Goal: Transaction & Acquisition: Download file/media

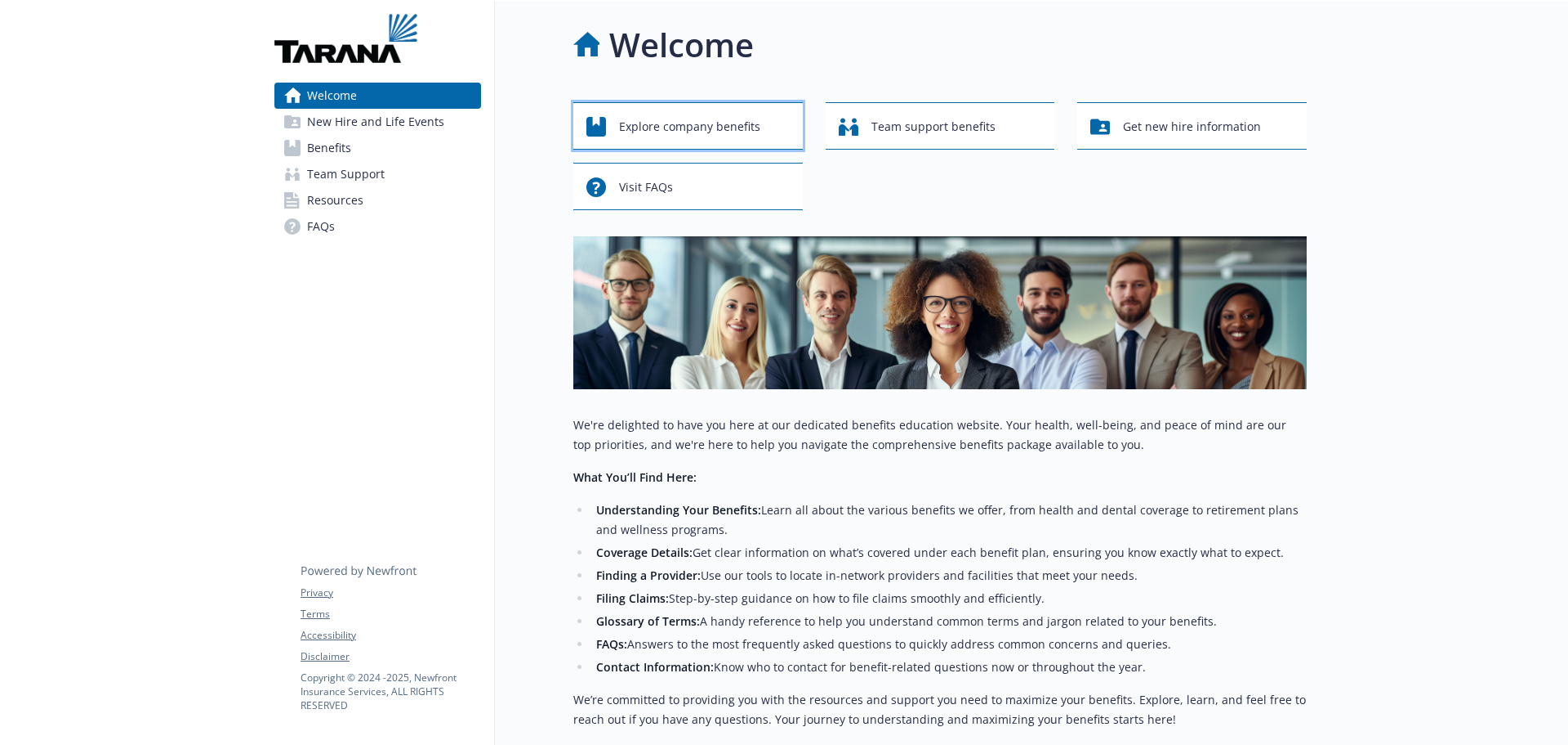
click at [729, 129] on span "Explore company benefits" at bounding box center [689, 126] width 142 height 31
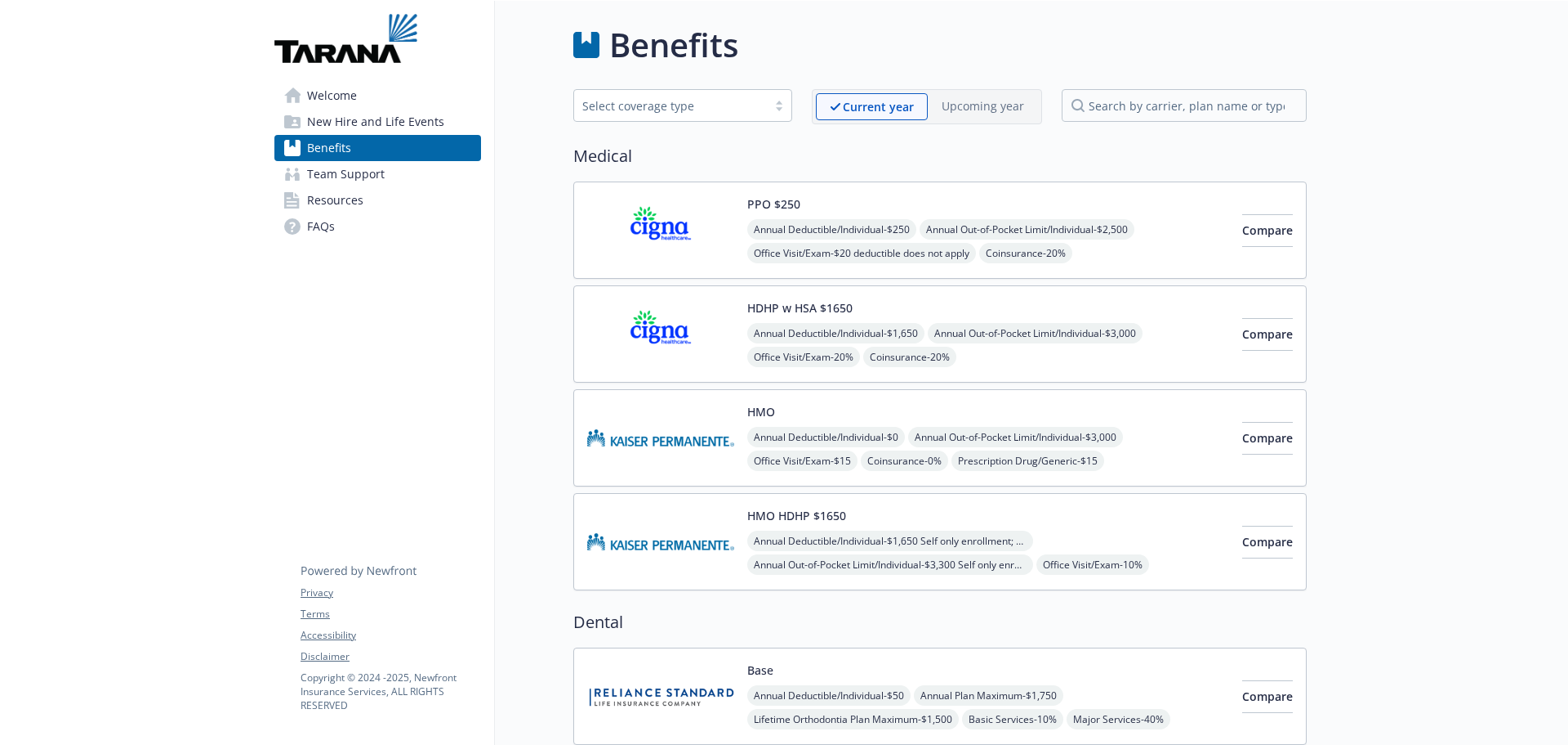
click at [888, 237] on span "Annual Deductible/Individual - $250" at bounding box center [832, 229] width 169 height 21
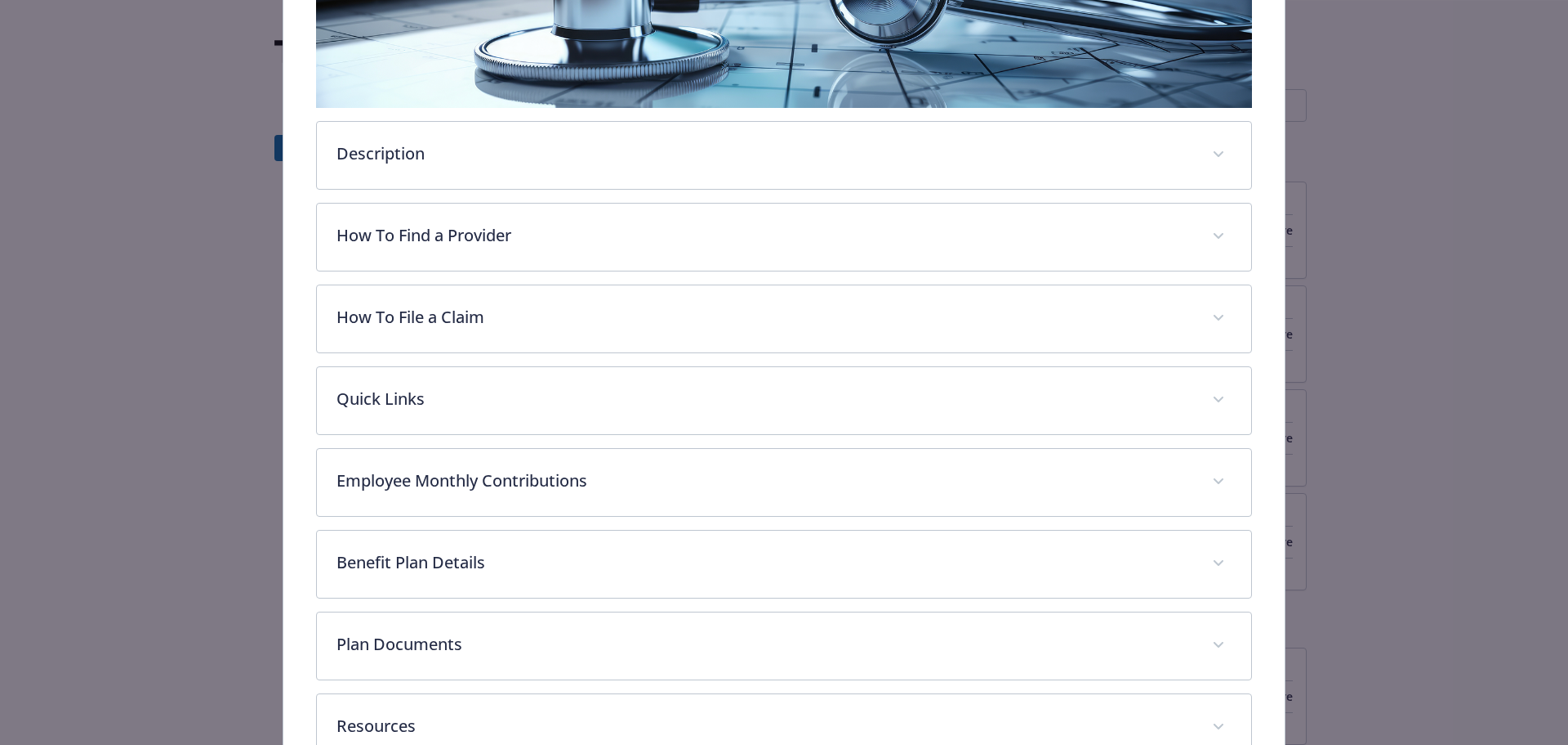
scroll to position [458, 0]
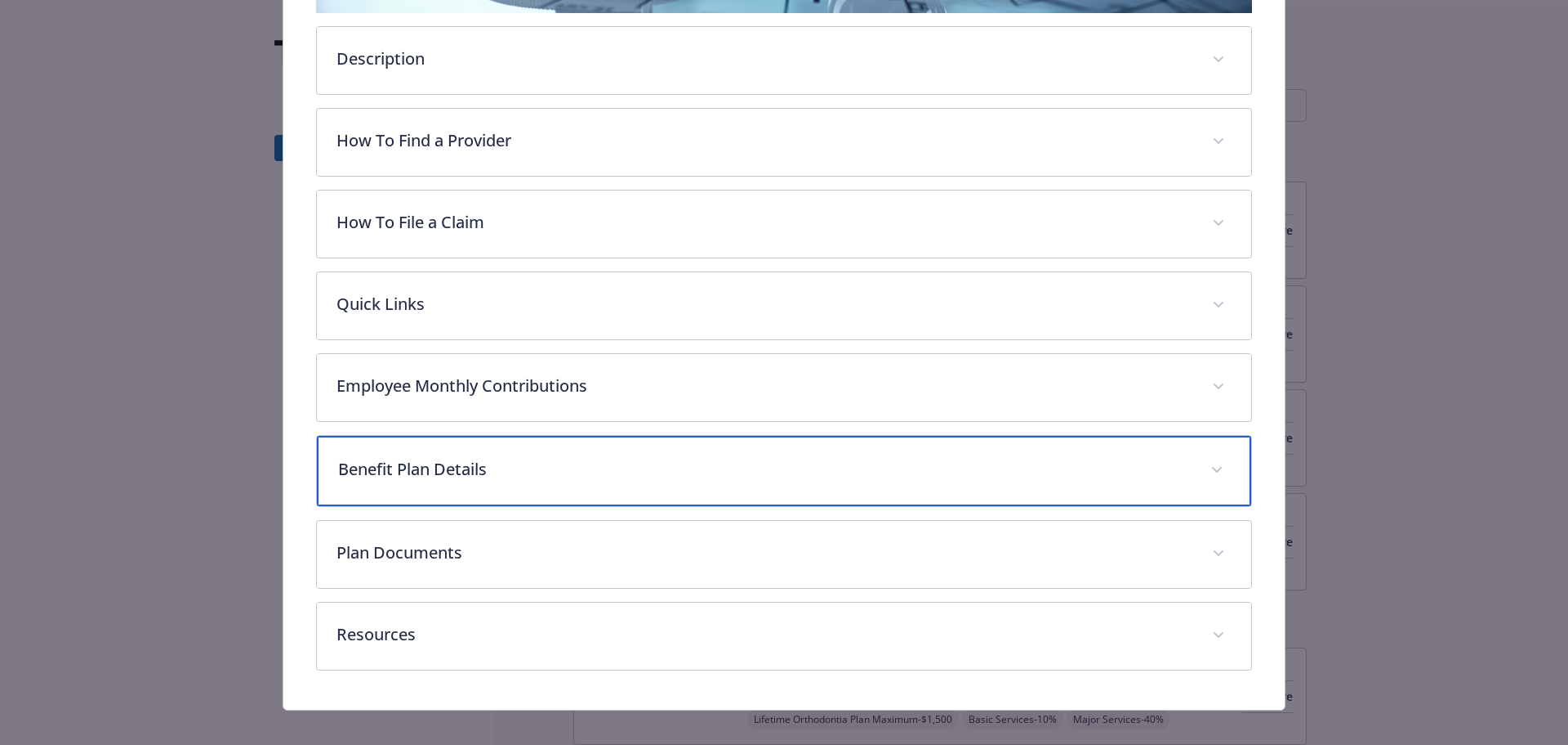
click at [699, 453] on div "Benefit Plan Details" at bounding box center [785, 471] width 935 height 70
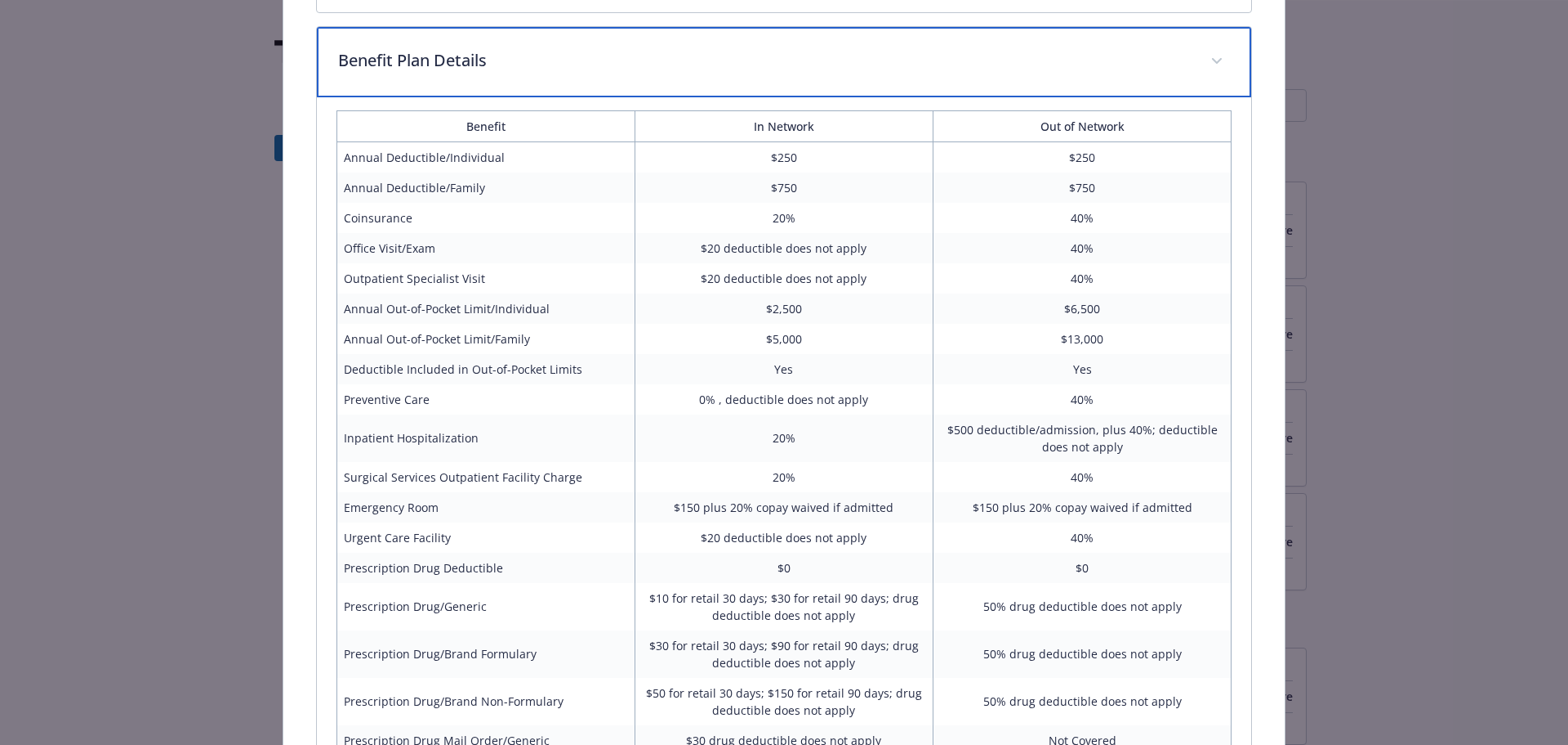
scroll to position [948, 0]
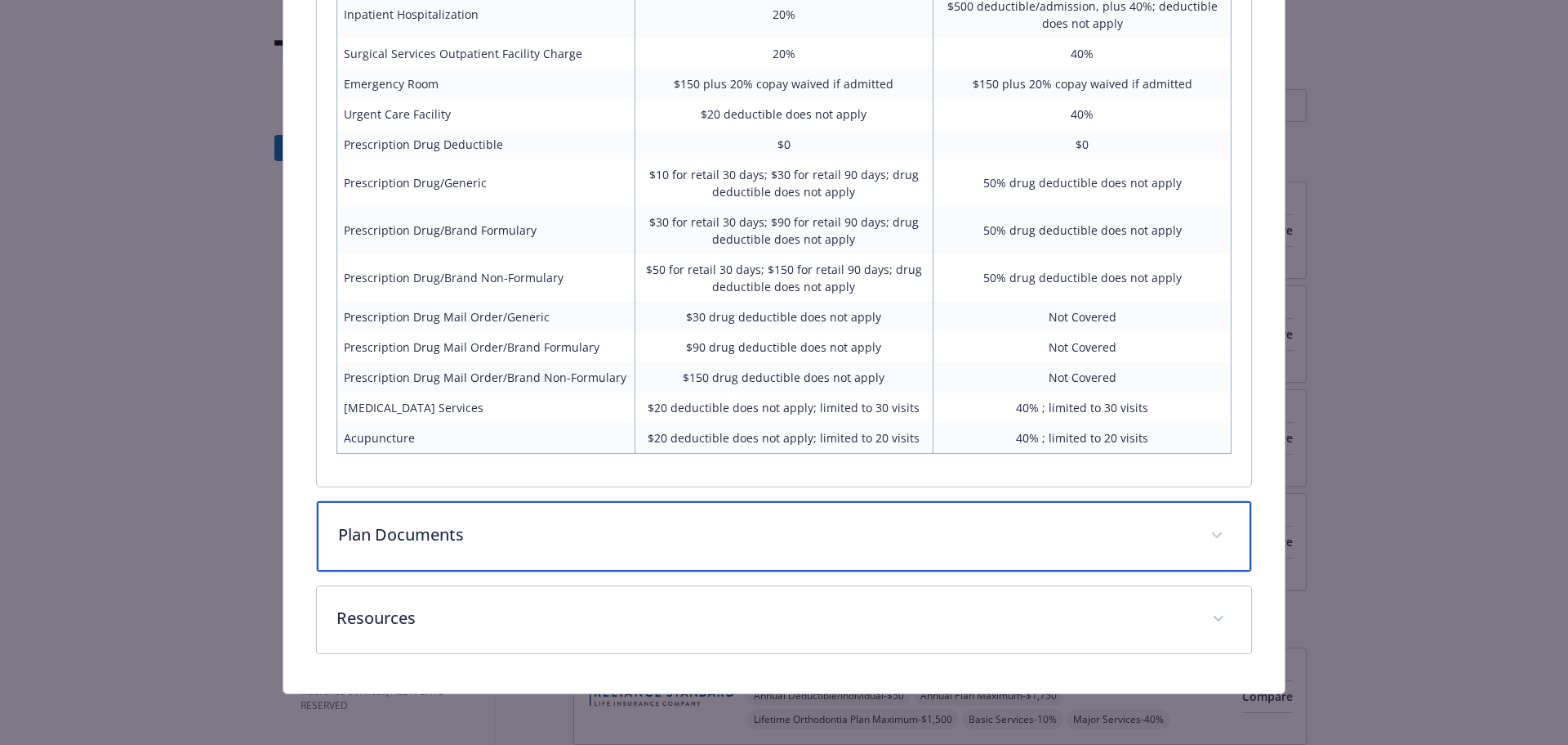
click at [518, 536] on p "Plan Documents" at bounding box center [764, 535] width 853 height 24
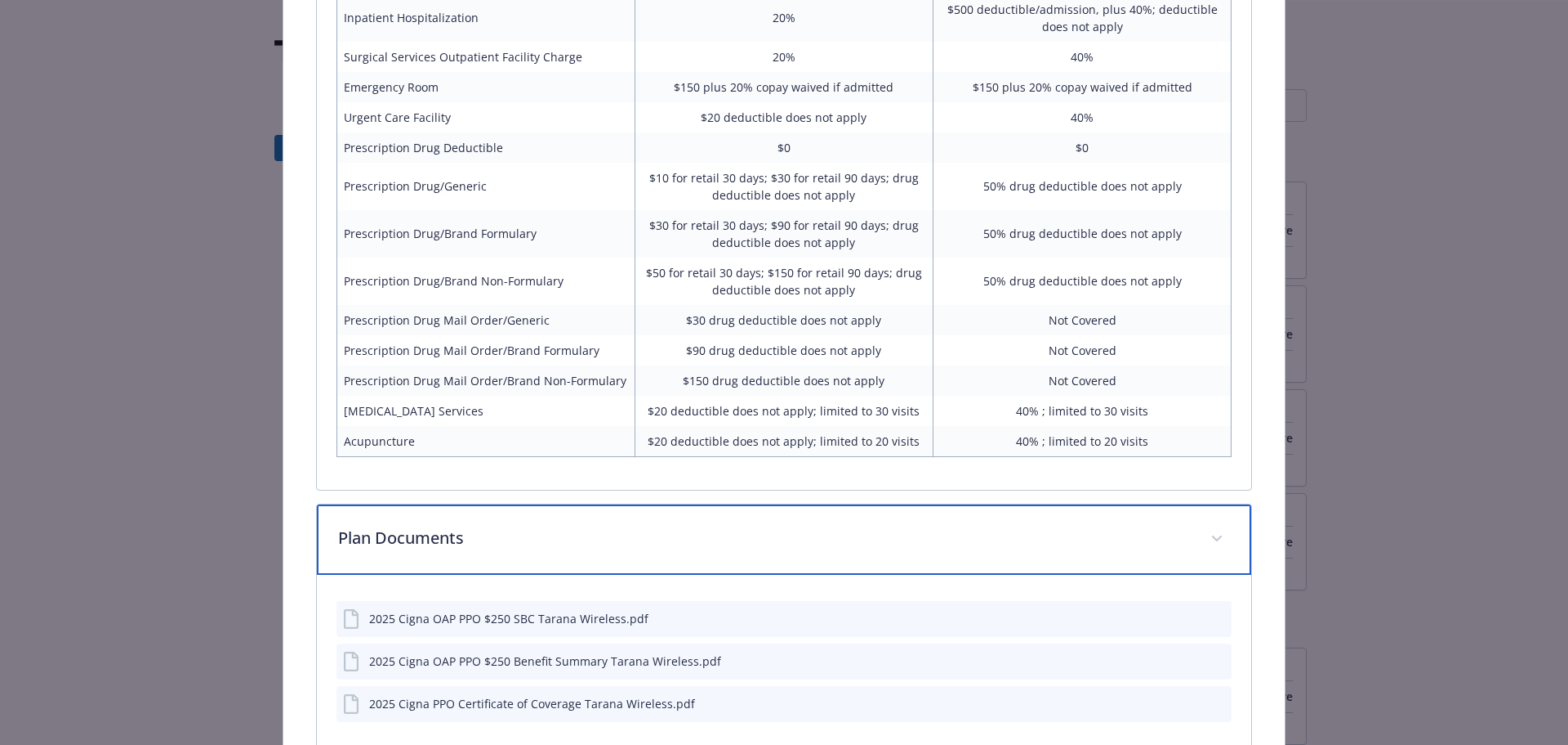
scroll to position [1365, 0]
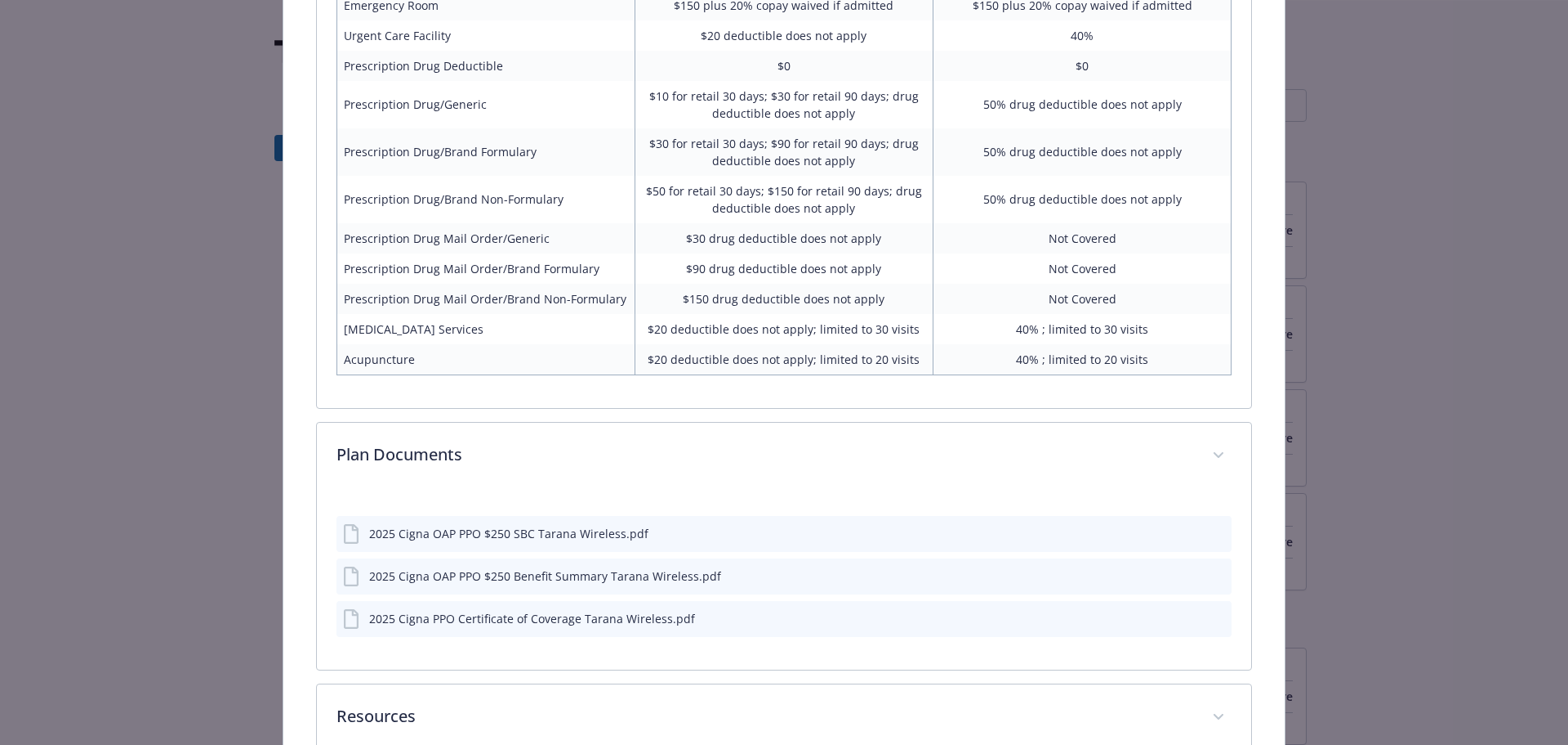
click at [541, 536] on div "2025 Cigna OAP PPO $250 SBC Tarana Wireless.pdf" at bounding box center [509, 534] width 280 height 17
click at [1183, 529] on icon "download file" at bounding box center [1190, 532] width 13 height 13
click at [575, 577] on div "2025 Cigna OAP PPO $250 Benefit Summary Tarana Wireless.pdf" at bounding box center [545, 576] width 352 height 17
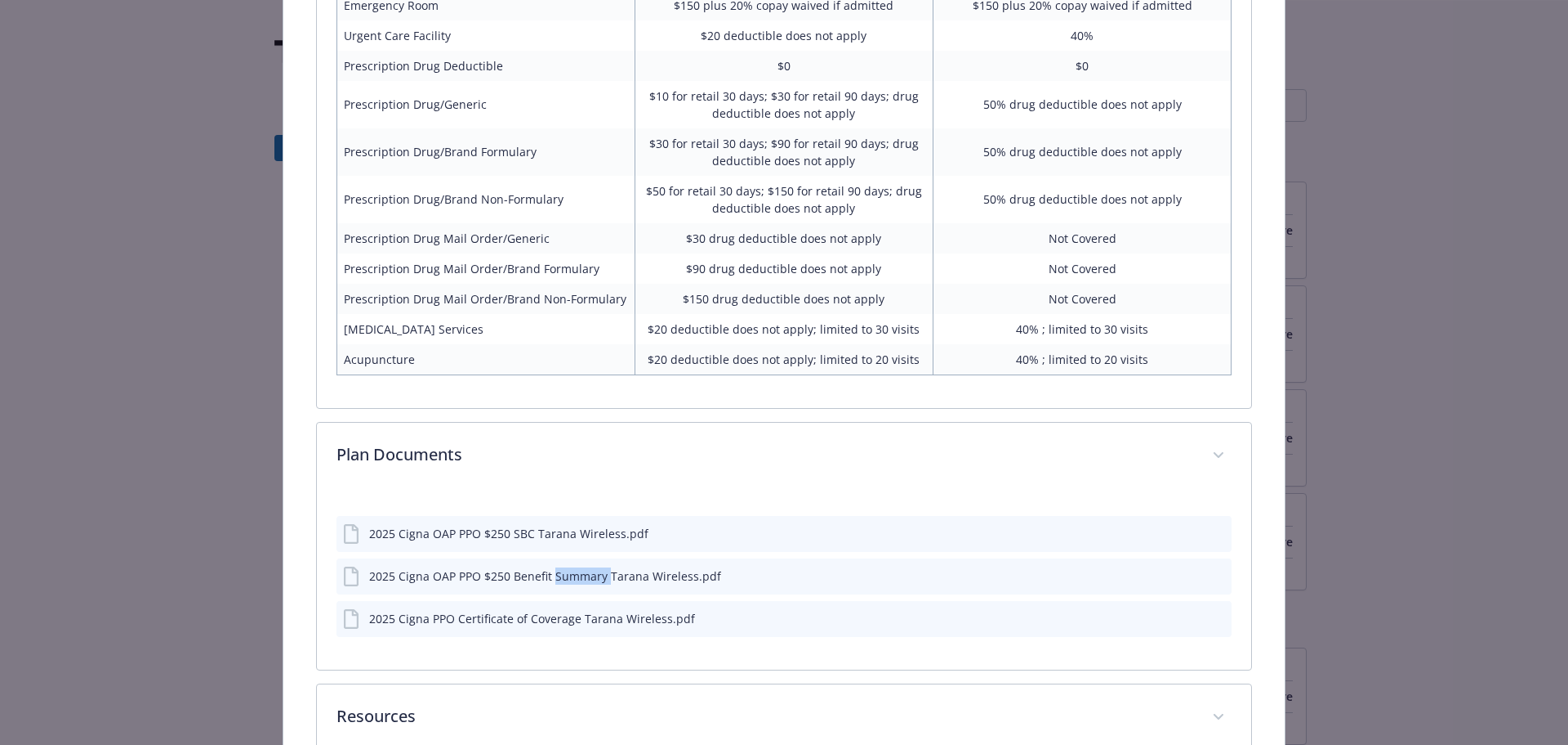
click at [1183, 575] on icon "download file" at bounding box center [1190, 575] width 13 height 13
click at [530, 619] on div "2025 Cigna PPO Certificate of Coverage Tarana Wireless.pdf" at bounding box center [531, 618] width 326 height 17
click at [1183, 611] on icon "download file" at bounding box center [1190, 617] width 13 height 13
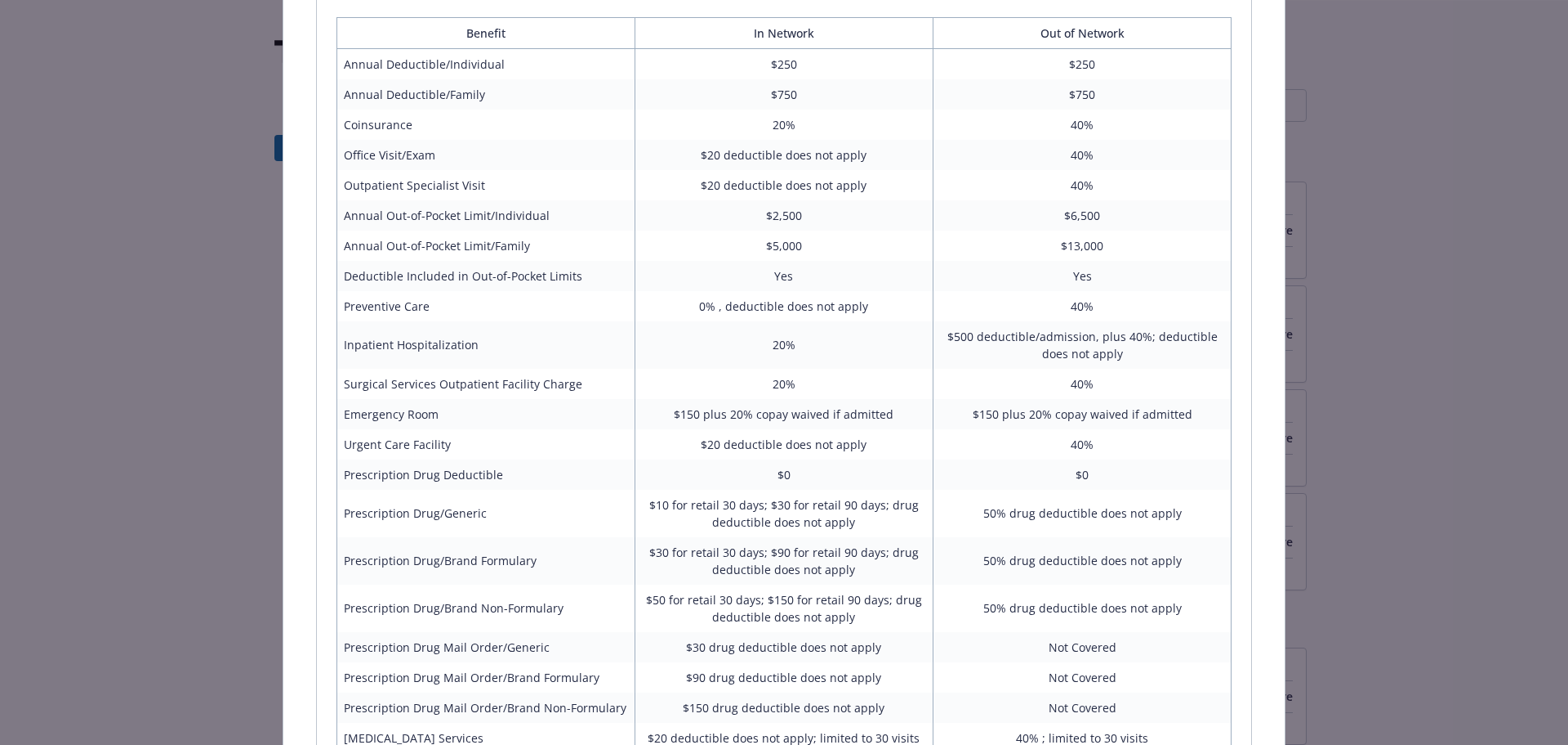
scroll to position [0, 0]
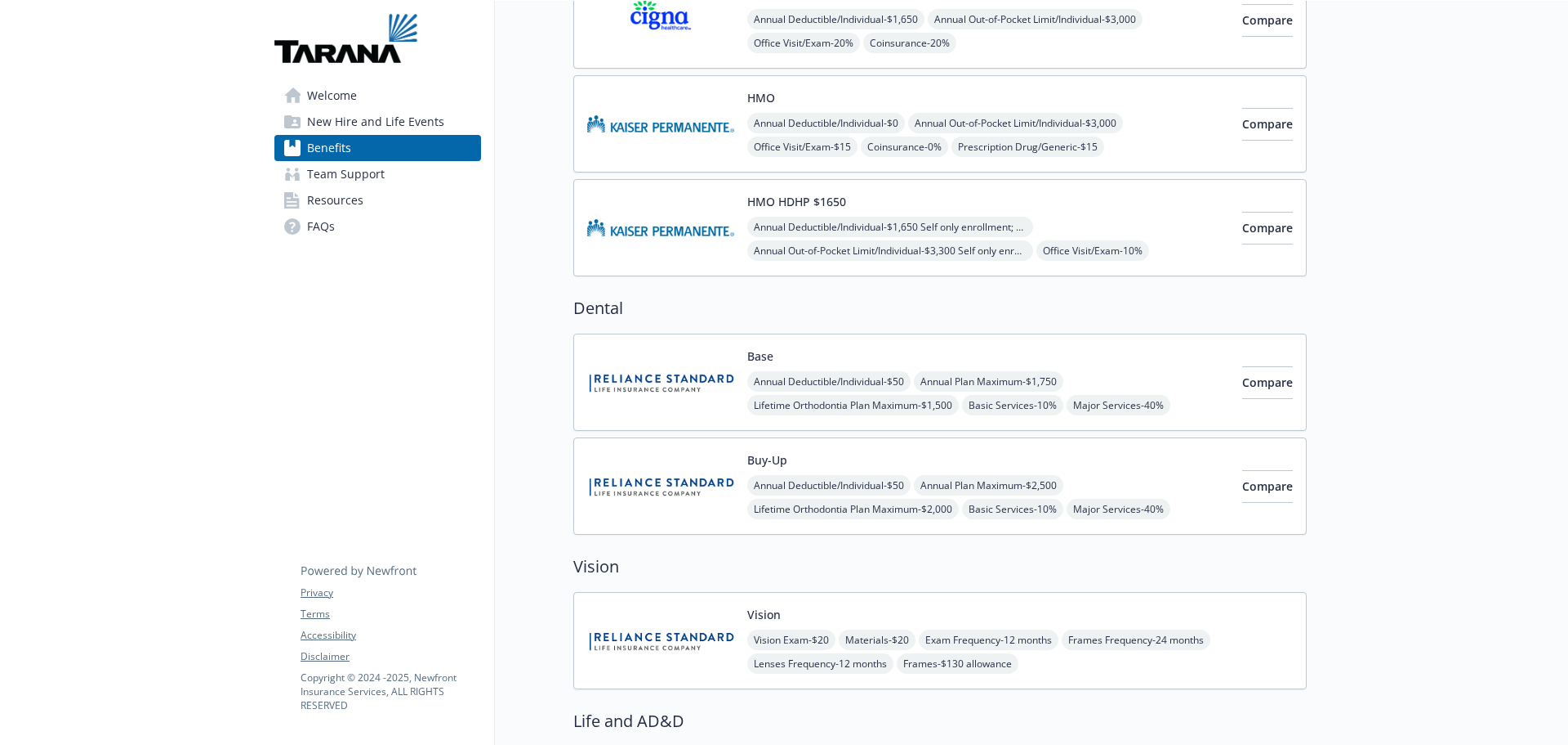
scroll to position [490, 0]
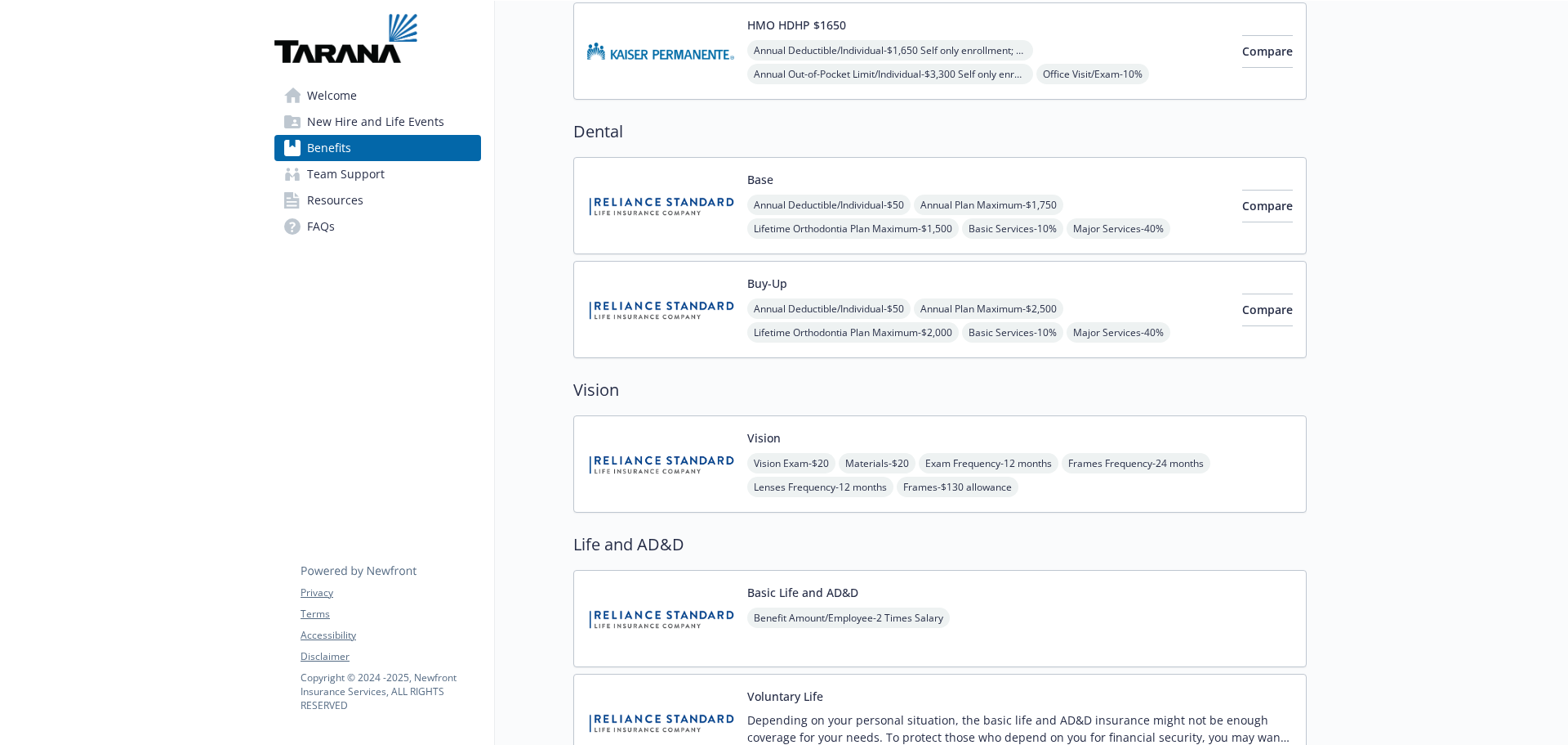
click at [662, 466] on img at bounding box center [660, 464] width 147 height 70
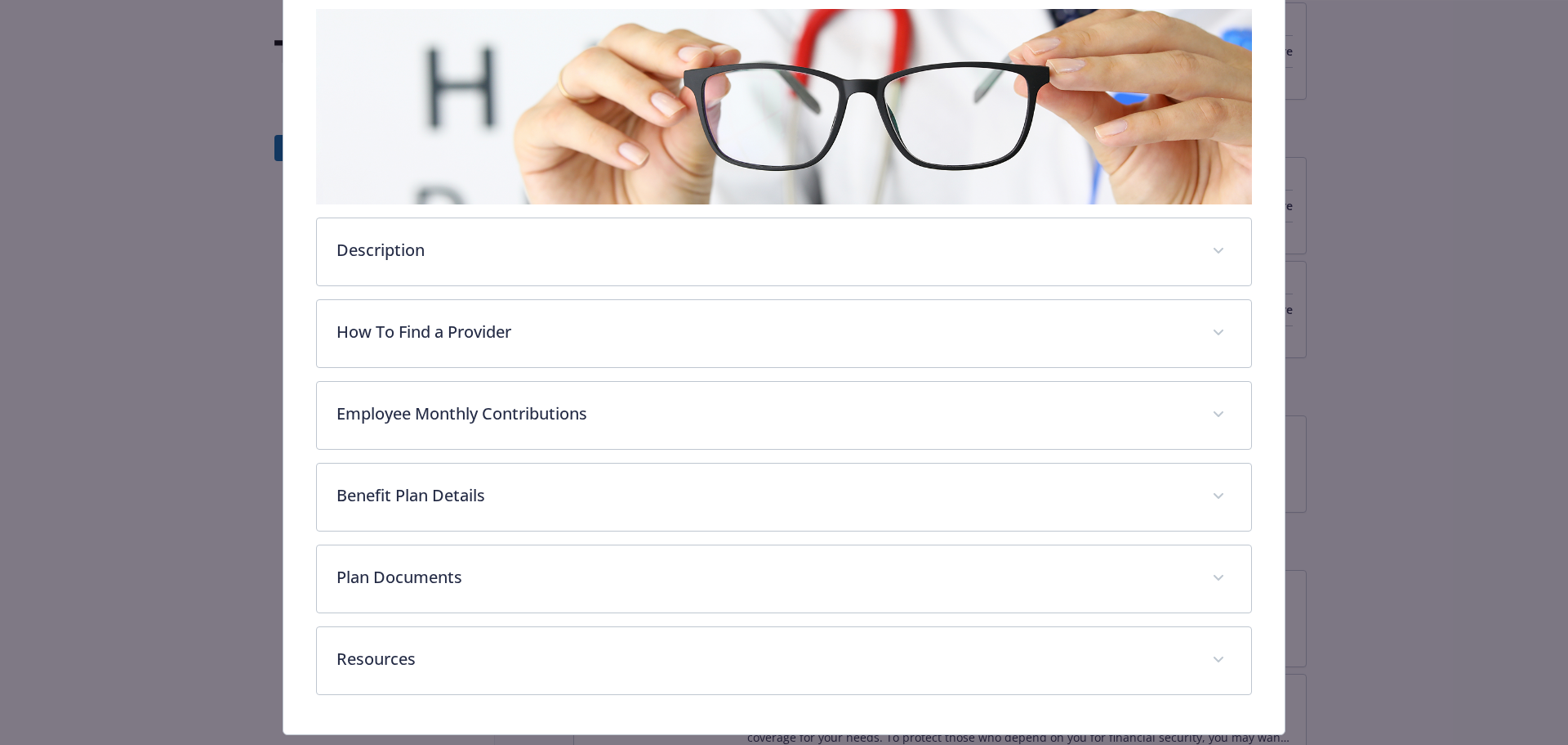
scroll to position [307, 0]
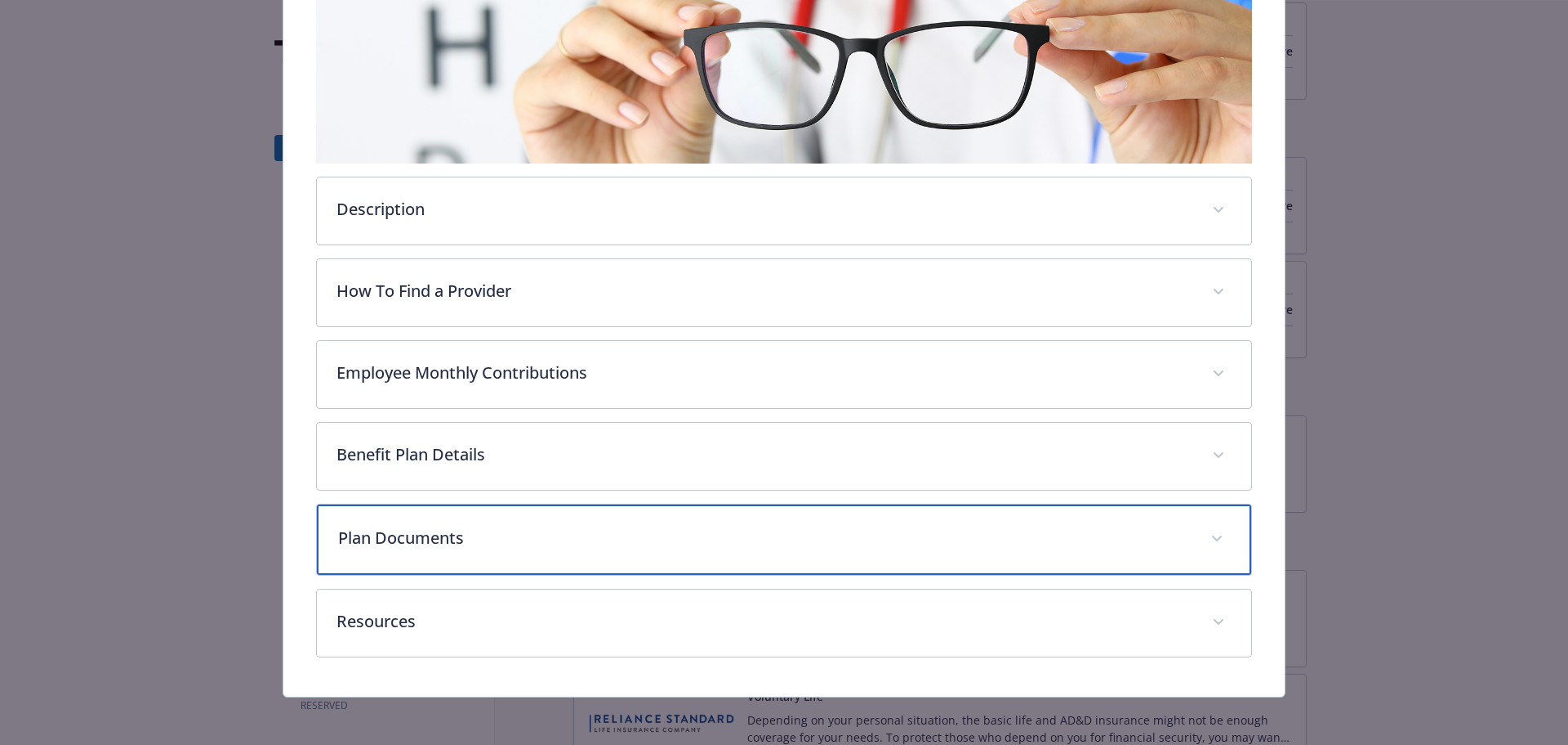
click at [539, 551] on div "Plan Documents" at bounding box center [785, 539] width 935 height 70
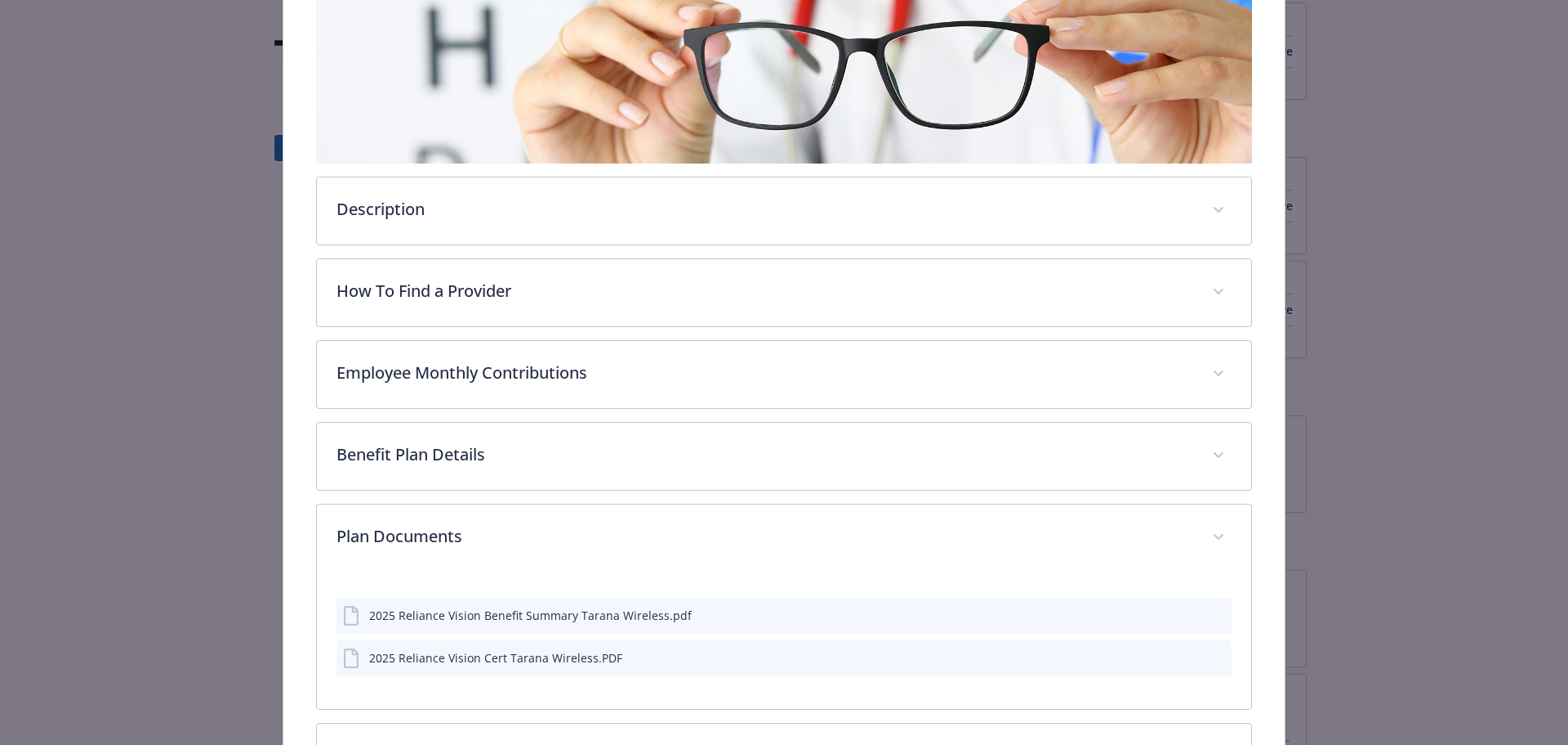
click at [1183, 619] on icon "download file" at bounding box center [1190, 613] width 13 height 13
click at [1183, 657] on icon "download file" at bounding box center [1190, 657] width 13 height 13
